Goal: Information Seeking & Learning: Learn about a topic

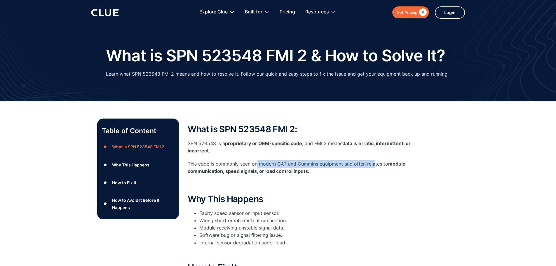
drag, startPoint x: 256, startPoint y: 165, endPoint x: 382, endPoint y: 163, distance: 126.7
click at [381, 163] on p "This code is commonly seen on modern CAT and Cummins equipment and often relate…" at bounding box center [305, 167] width 234 height 15
click at [388, 162] on strong "module communication, speed signals, or load control inputs" at bounding box center [297, 167] width 218 height 13
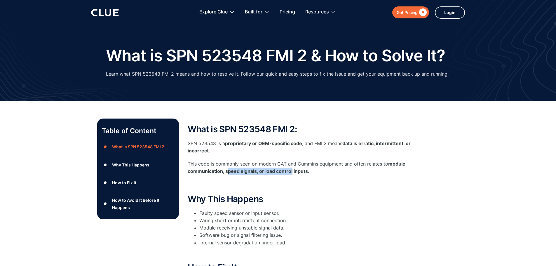
drag, startPoint x: 227, startPoint y: 172, endPoint x: 292, endPoint y: 169, distance: 65.1
click at [292, 169] on strong "module communication, speed signals, or load control inputs" at bounding box center [297, 167] width 218 height 13
click at [302, 169] on strong "module communication, speed signals, or load control inputs" at bounding box center [297, 167] width 218 height 13
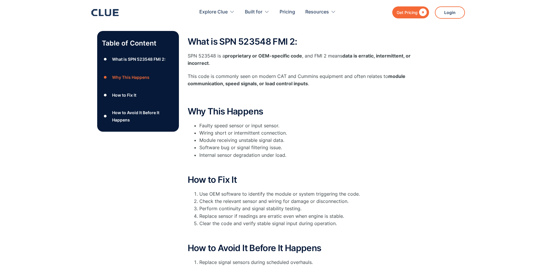
scroll to position [117, 0]
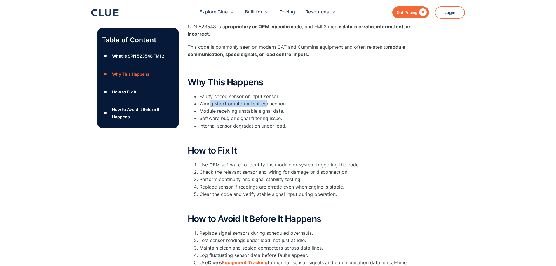
drag, startPoint x: 211, startPoint y: 104, endPoint x: 265, endPoint y: 104, distance: 54.6
click at [265, 104] on li "Wiring short or intermittent connection." at bounding box center [310, 103] width 222 height 7
drag, startPoint x: 213, startPoint y: 113, endPoint x: 271, endPoint y: 112, distance: 57.8
click at [271, 112] on li "Module receiving unstable signal data." at bounding box center [310, 110] width 222 height 7
drag, startPoint x: 212, startPoint y: 120, endPoint x: 264, endPoint y: 120, distance: 52.3
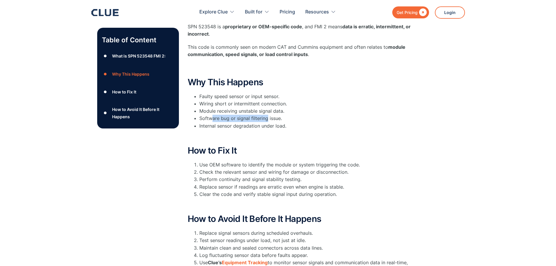
click at [266, 121] on li "Software bug or signal filtering issue." at bounding box center [310, 118] width 222 height 7
drag, startPoint x: 215, startPoint y: 127, endPoint x: 272, endPoint y: 127, distance: 56.9
click at [272, 127] on li "Internal sensor degradation under load." at bounding box center [310, 125] width 222 height 7
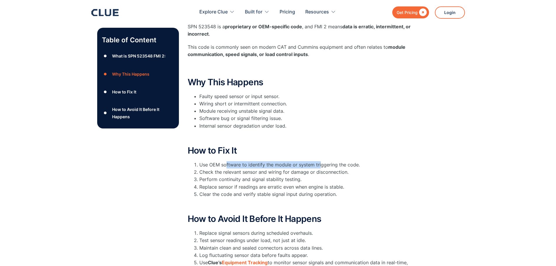
drag, startPoint x: 225, startPoint y: 163, endPoint x: 319, endPoint y: 163, distance: 93.7
click at [319, 163] on li "Use OEM software to identify the module or system triggering the code." at bounding box center [310, 164] width 222 height 7
